Goal: Check status

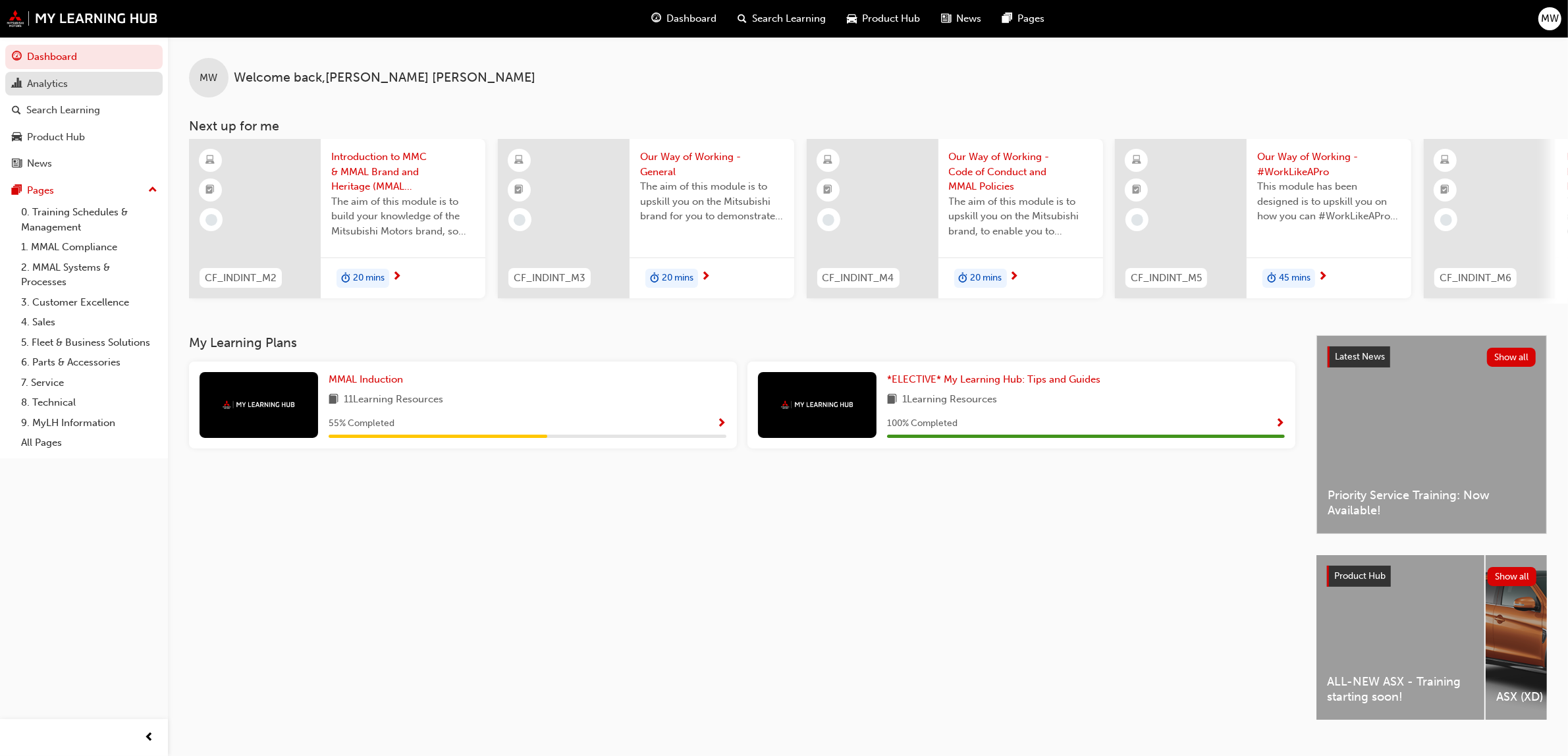
click at [64, 79] on div "Analytics" at bounding box center [47, 83] width 41 height 16
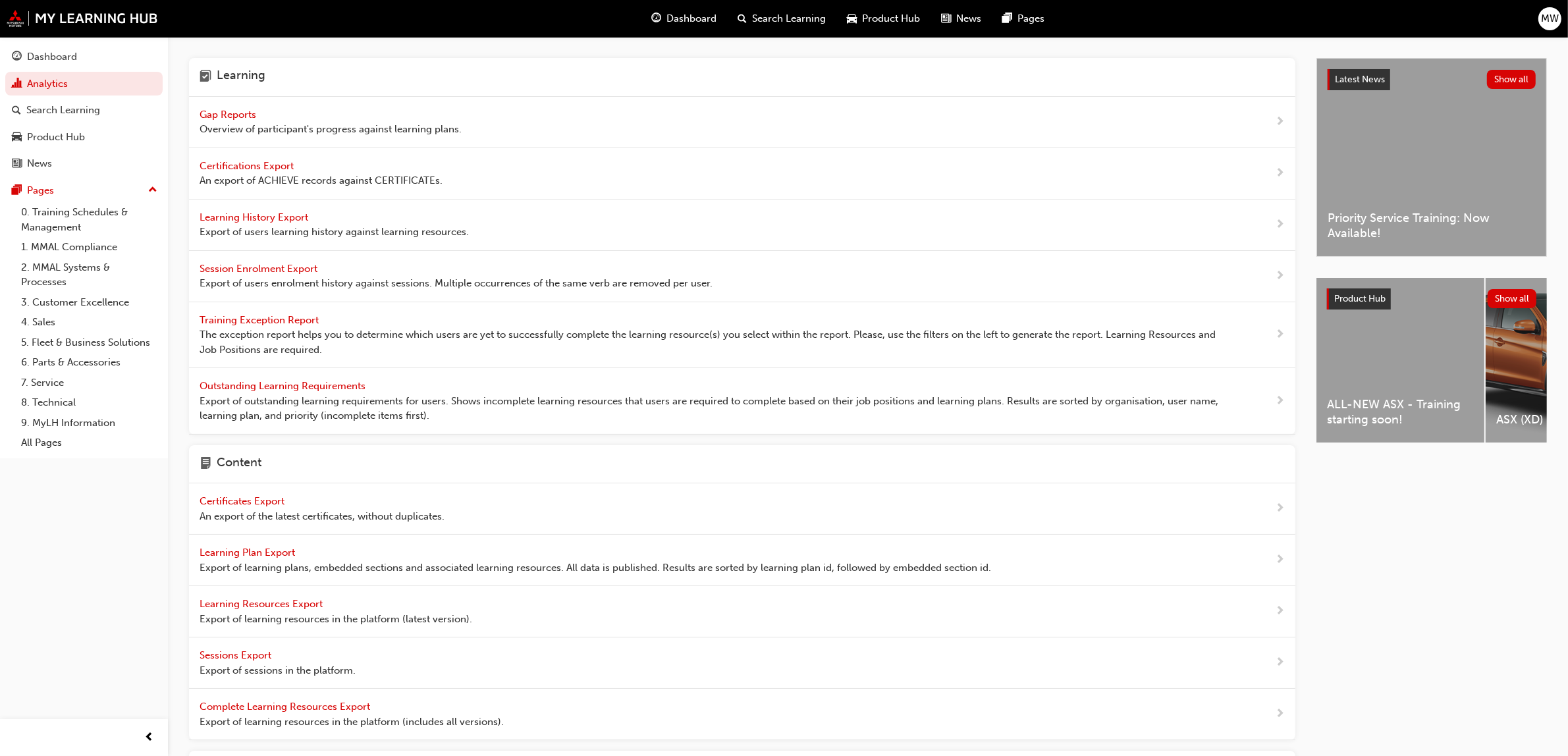
click at [251, 110] on span "Gap Reports" at bounding box center [229, 115] width 59 height 11
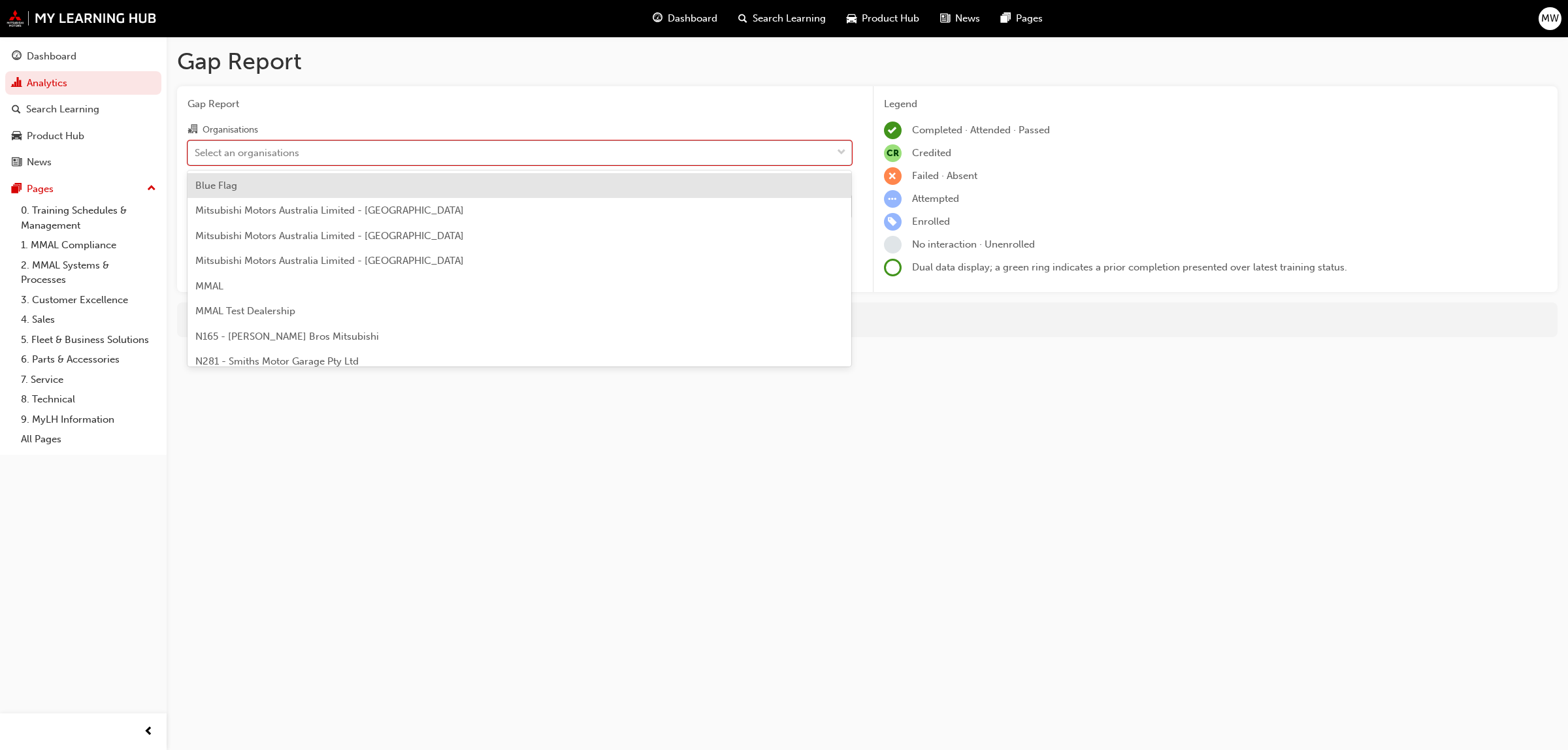
click at [840, 148] on span "down-icon" at bounding box center [841, 153] width 9 height 17
click at [196, 148] on input "Organisations option Blue Flag focused, 1 of 202. 202 results available. Use Up…" at bounding box center [196, 152] width 2 height 11
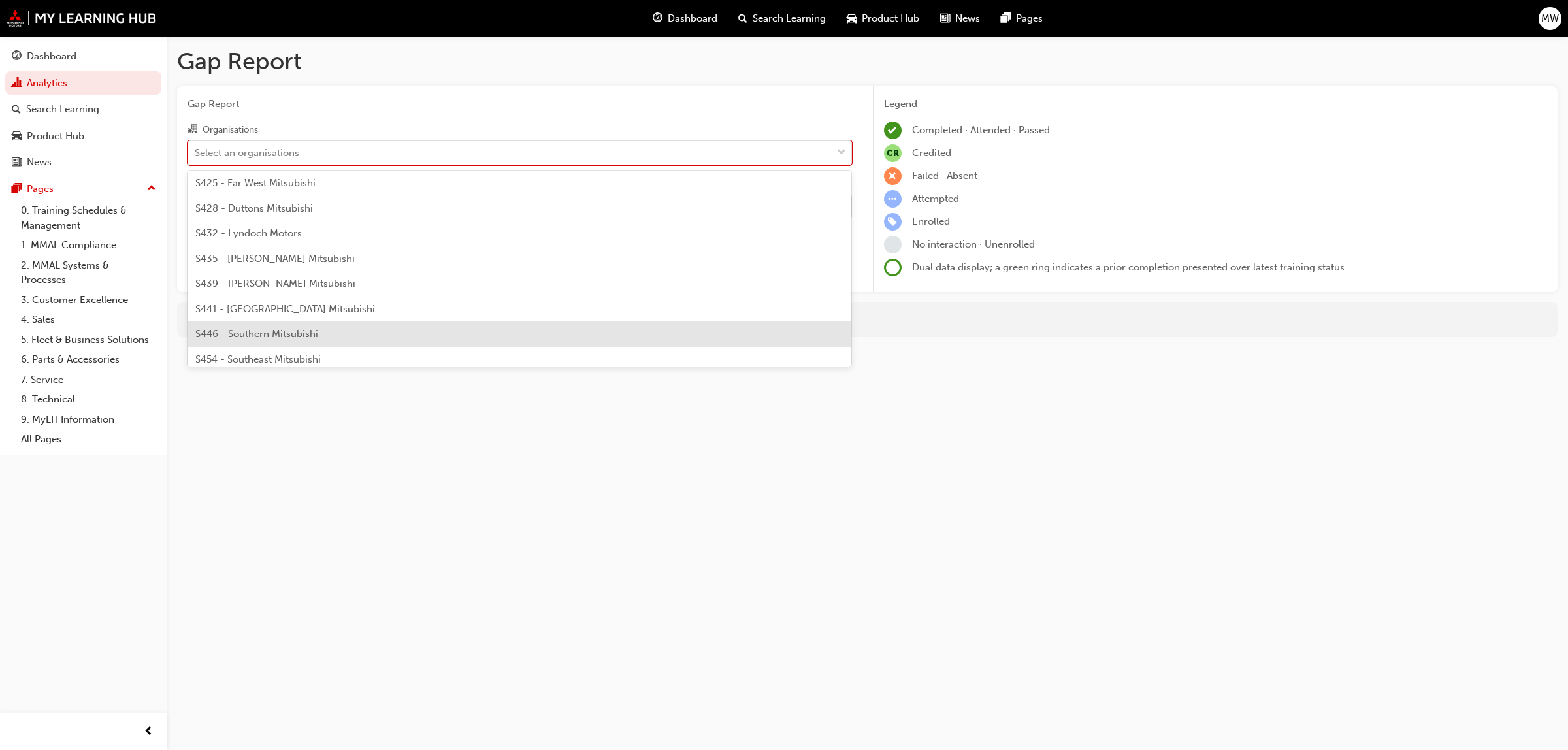
scroll to position [2914, 0]
click at [313, 333] on span "S485 - [PERSON_NAME] Harbor Mitsubishi" at bounding box center [292, 338] width 194 height 11
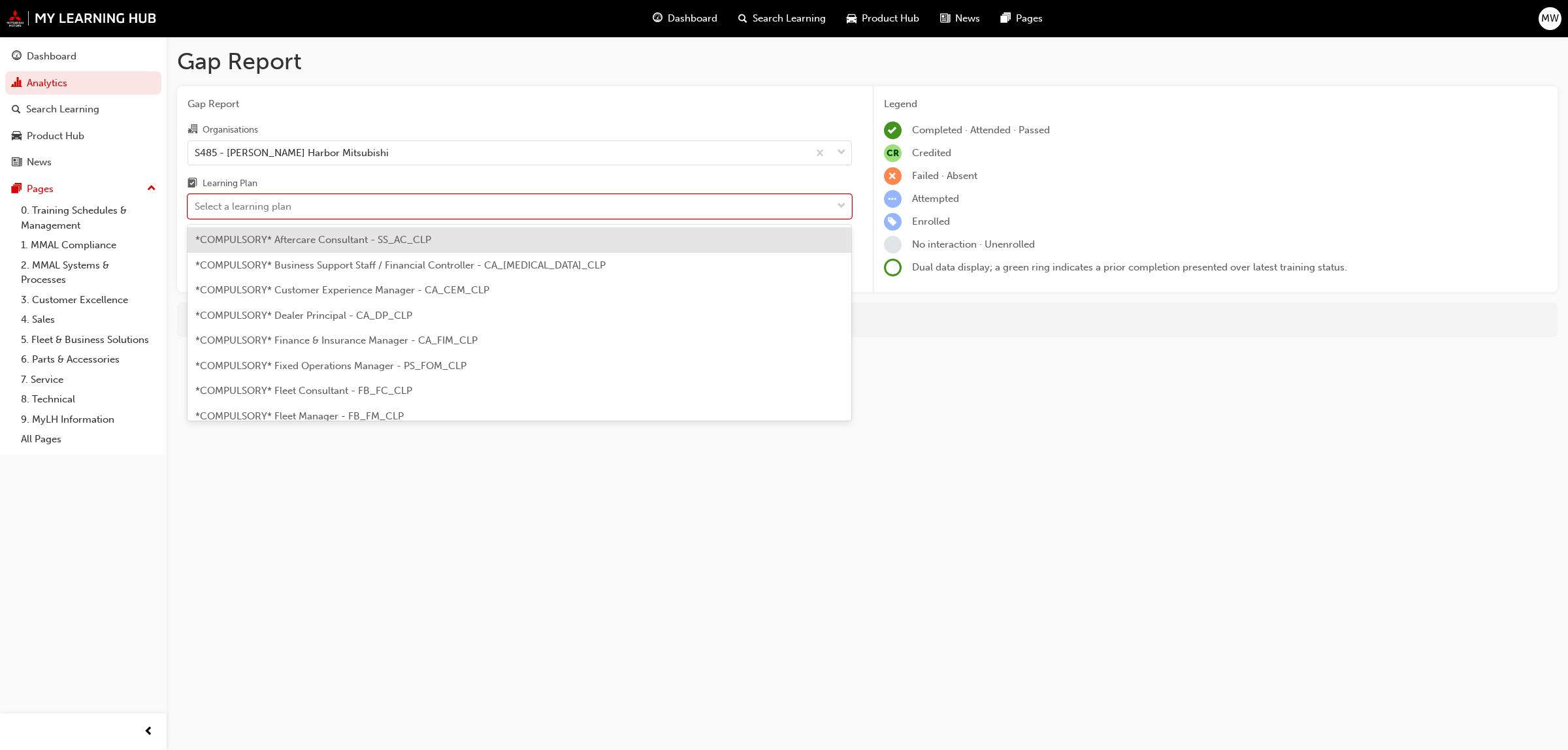
click at [840, 203] on span "down-icon" at bounding box center [841, 206] width 9 height 17
click at [196, 203] on input "Learning Plan option *COMPULSORY* Aftercare Consultant - SS_AC_CLP focused, 1 o…" at bounding box center [196, 206] width 2 height 11
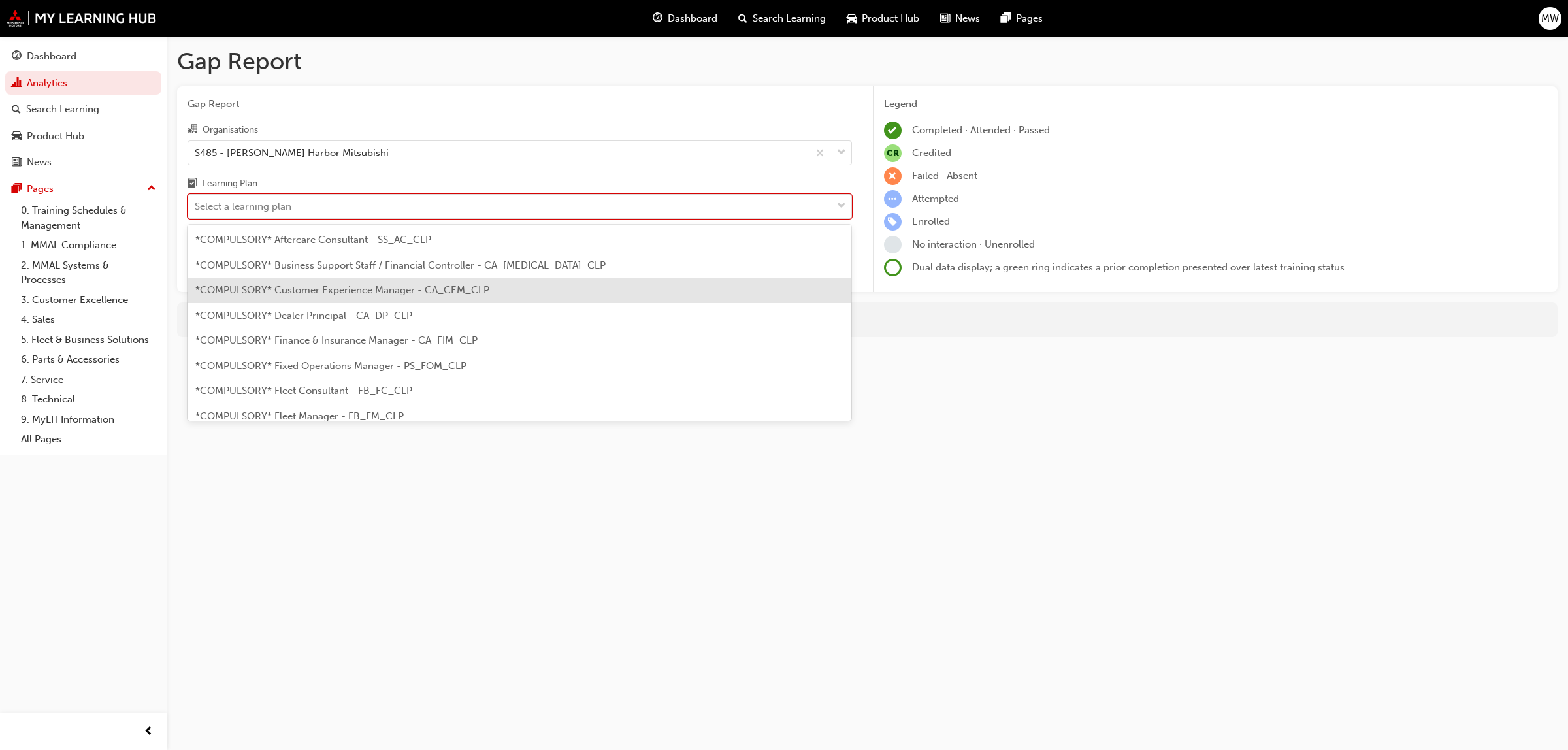
scroll to position [343, 0]
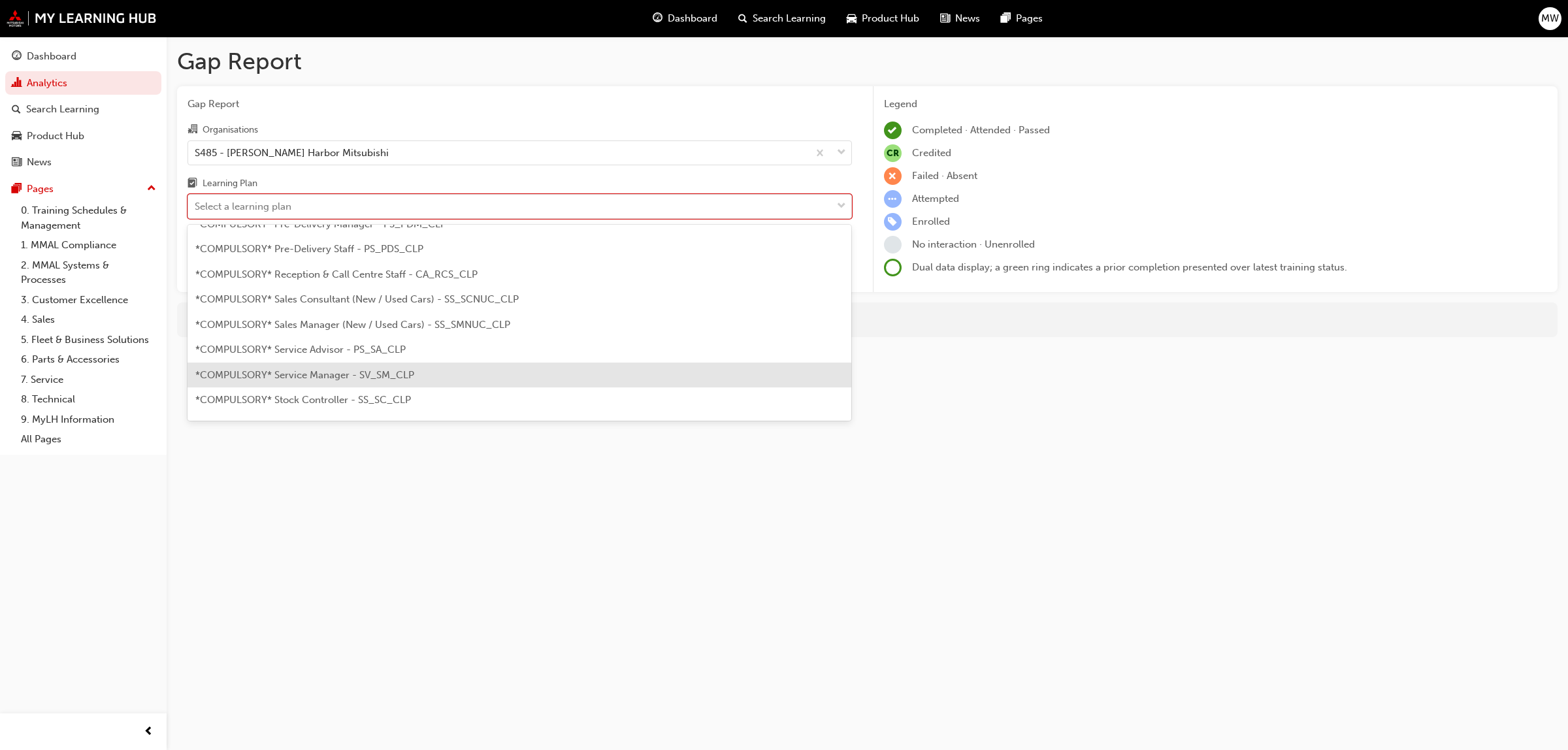
click at [407, 367] on div "*COMPULSORY* Service Manager - SV_SM_CLP" at bounding box center [520, 375] width 664 height 25
